Goal: Transaction & Acquisition: Download file/media

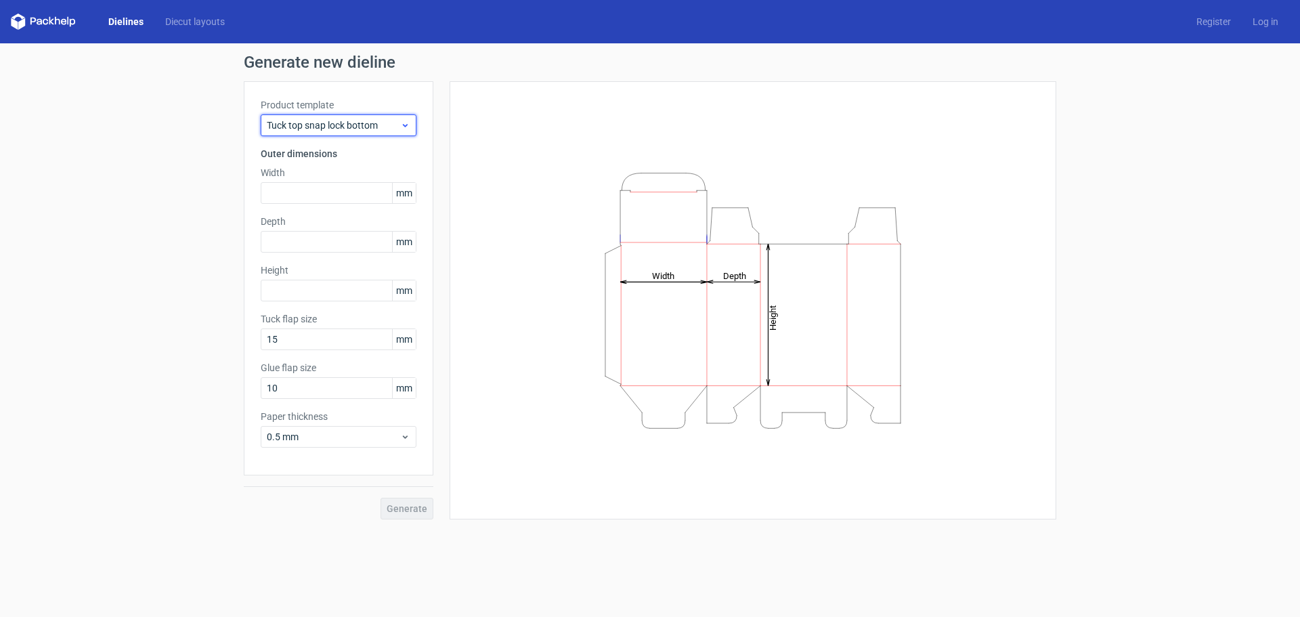
click at [358, 126] on span "Tuck top snap lock bottom" at bounding box center [333, 126] width 133 height 14
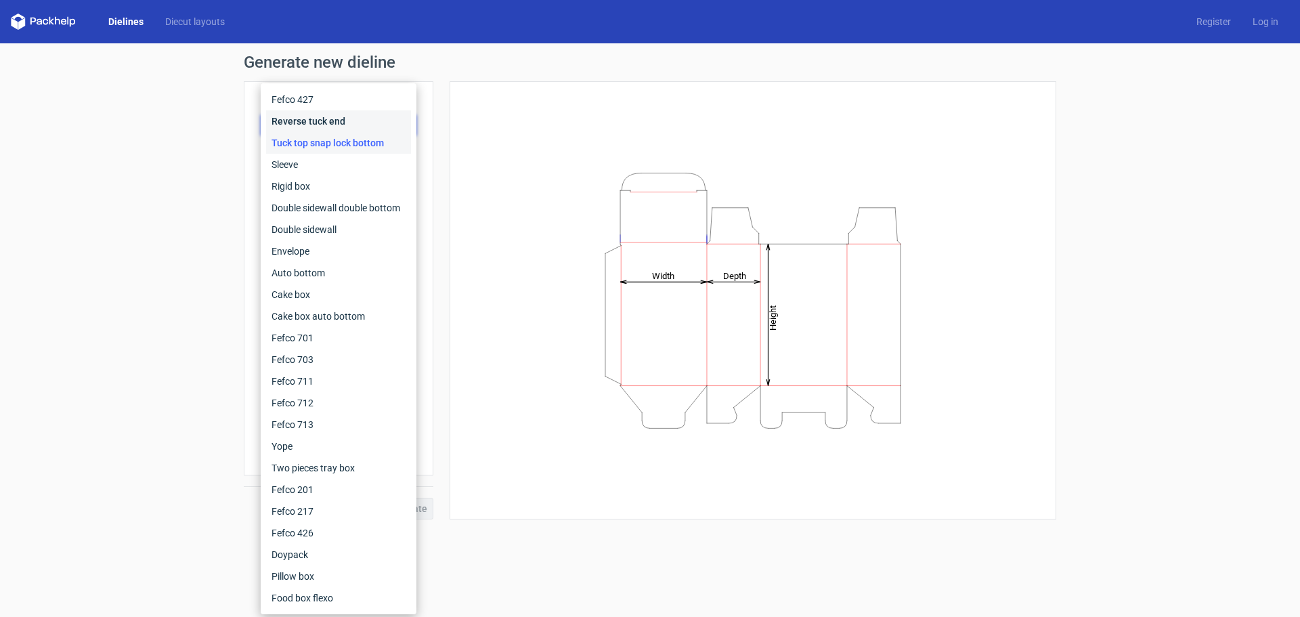
click at [358, 119] on div "Reverse tuck end" at bounding box center [338, 121] width 145 height 22
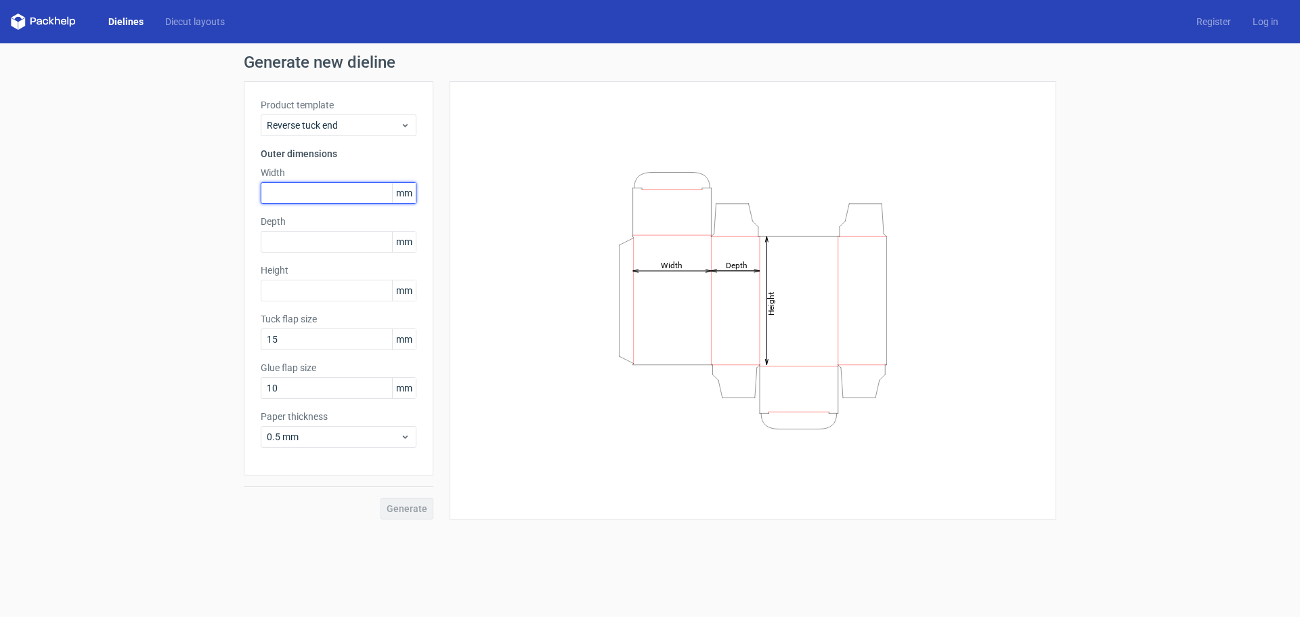
click at [351, 192] on input "text" at bounding box center [339, 193] width 156 height 22
type input "75"
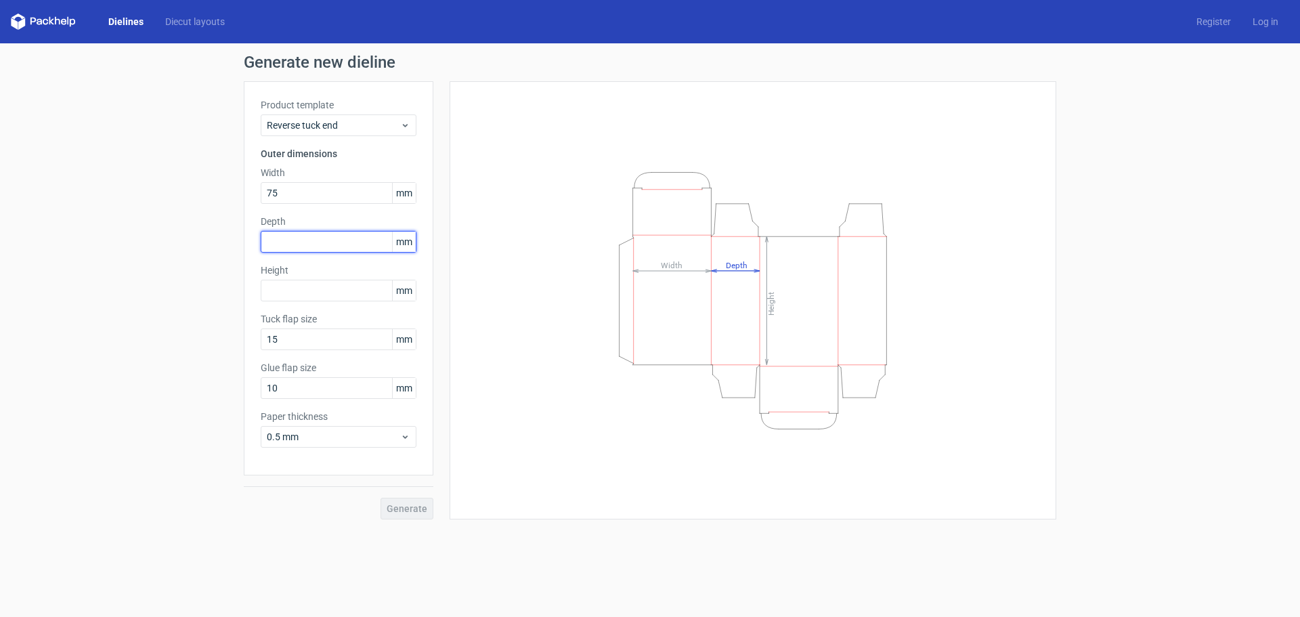
click at [352, 243] on input "text" at bounding box center [339, 242] width 156 height 22
type input "30"
click at [313, 294] on input "text" at bounding box center [339, 291] width 156 height 22
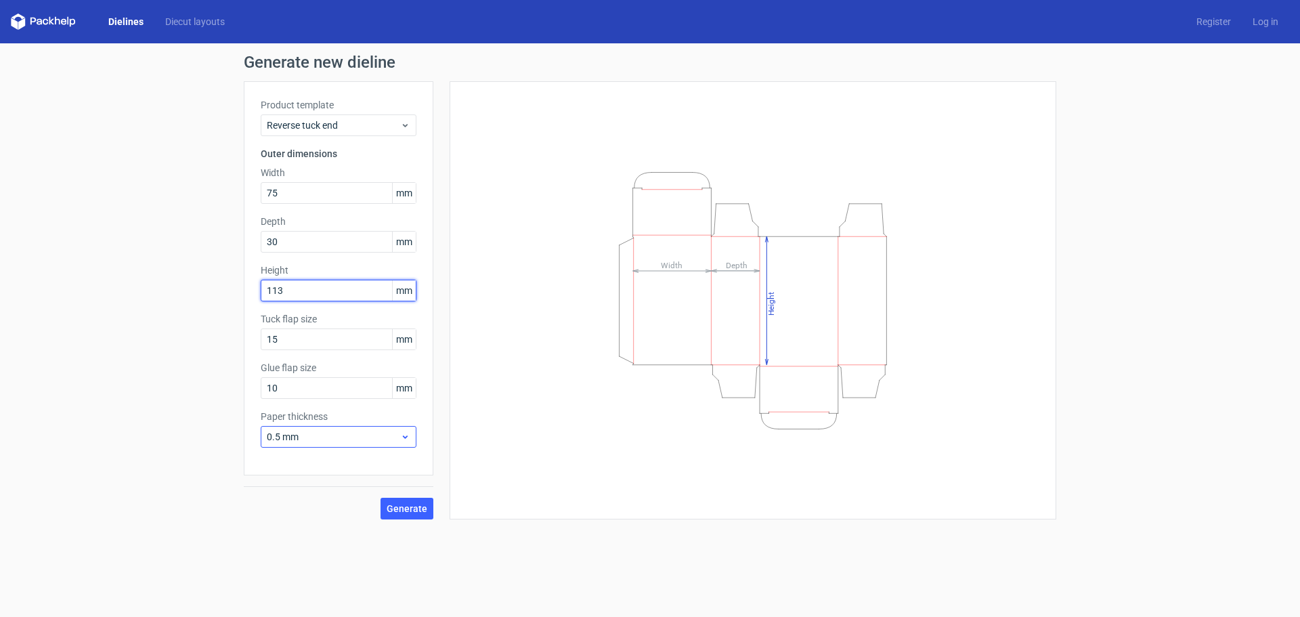
type input "113"
click at [398, 429] on div "0.5 mm" at bounding box center [339, 437] width 156 height 22
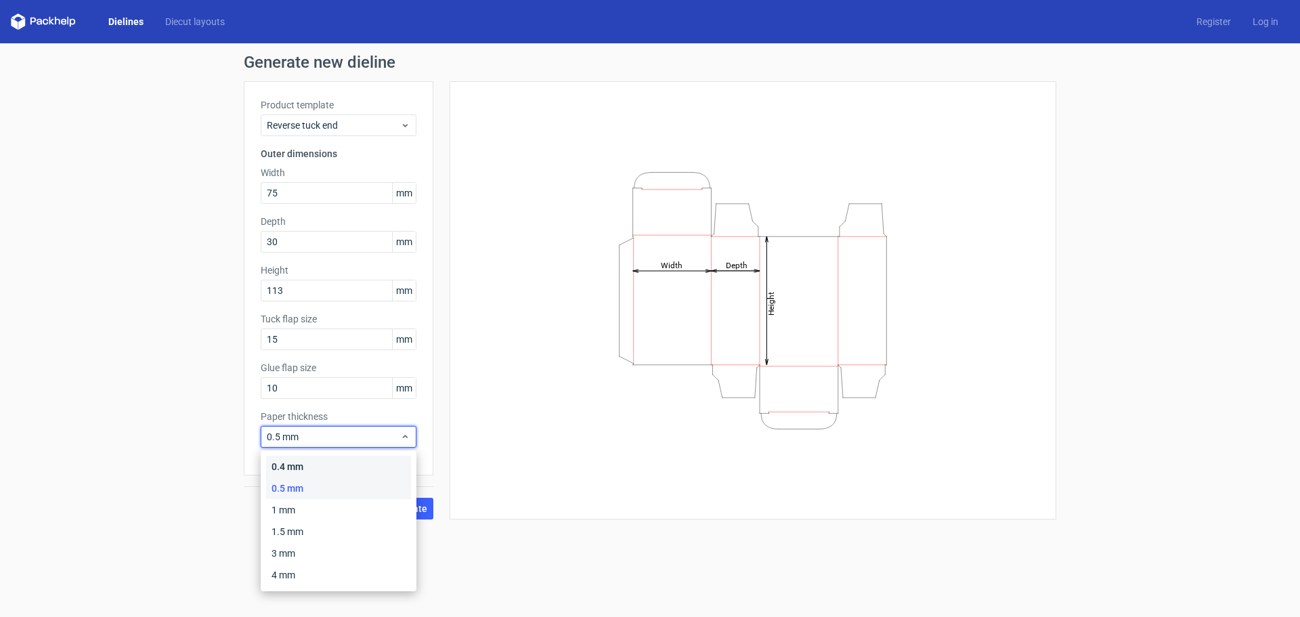
click at [373, 458] on div "0.4 mm" at bounding box center [338, 467] width 145 height 22
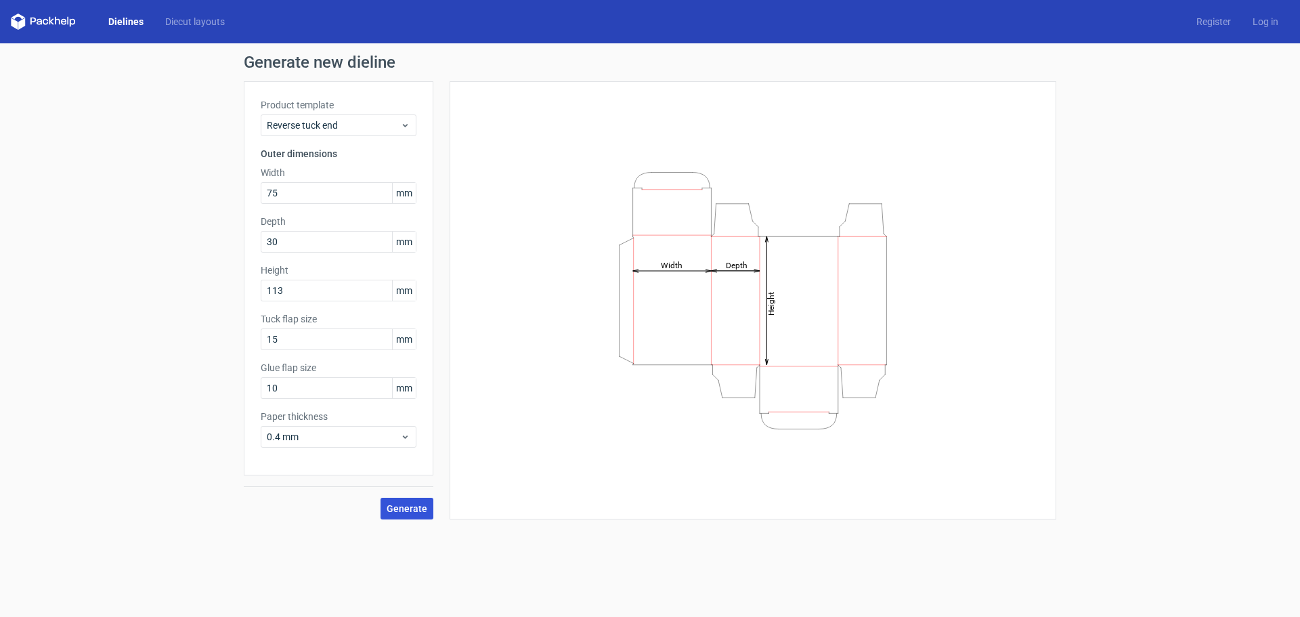
click at [410, 504] on span "Generate" at bounding box center [407, 508] width 41 height 9
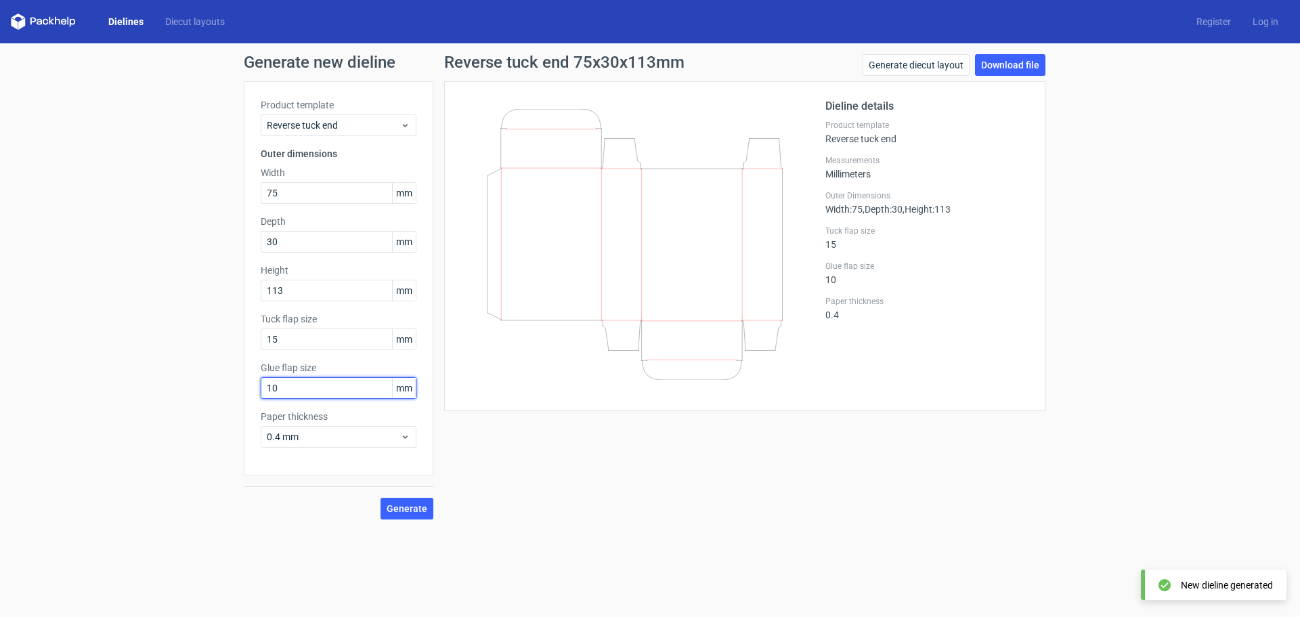
click at [272, 389] on input "10" at bounding box center [339, 388] width 156 height 22
type input "15"
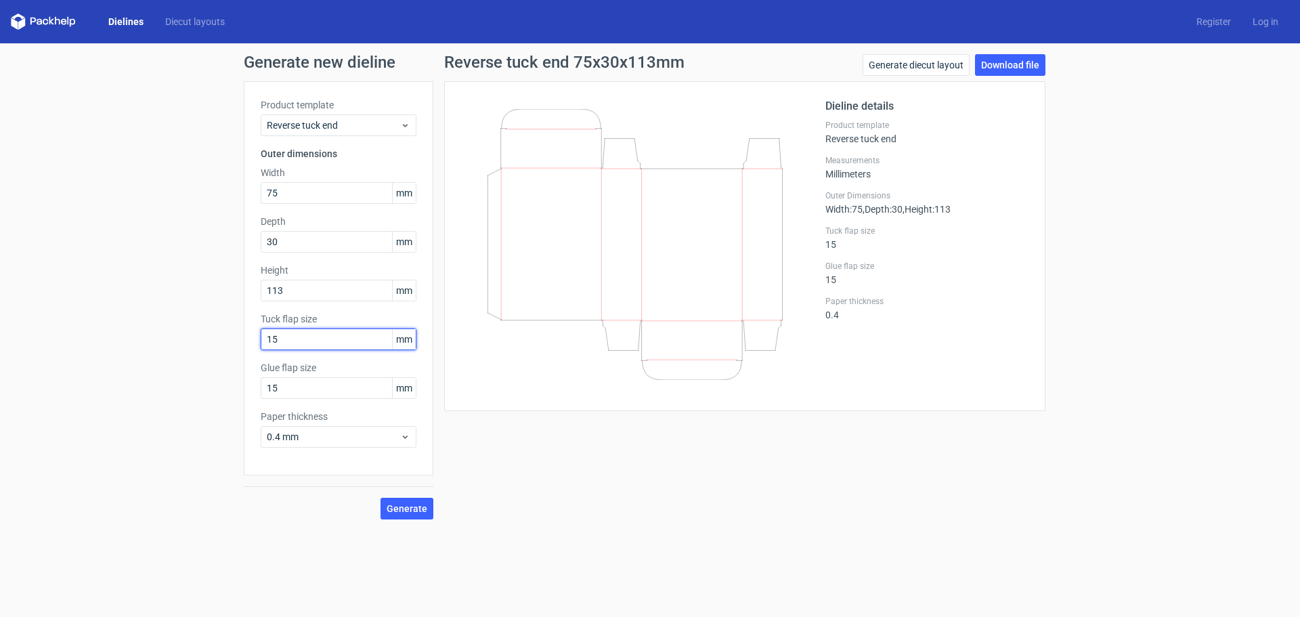
click at [326, 339] on input "15" at bounding box center [339, 339] width 156 height 22
click at [400, 517] on button "Generate" at bounding box center [407, 509] width 53 height 22
click at [1009, 66] on link "Download file" at bounding box center [1010, 65] width 70 height 22
